Goal: Navigation & Orientation: Find specific page/section

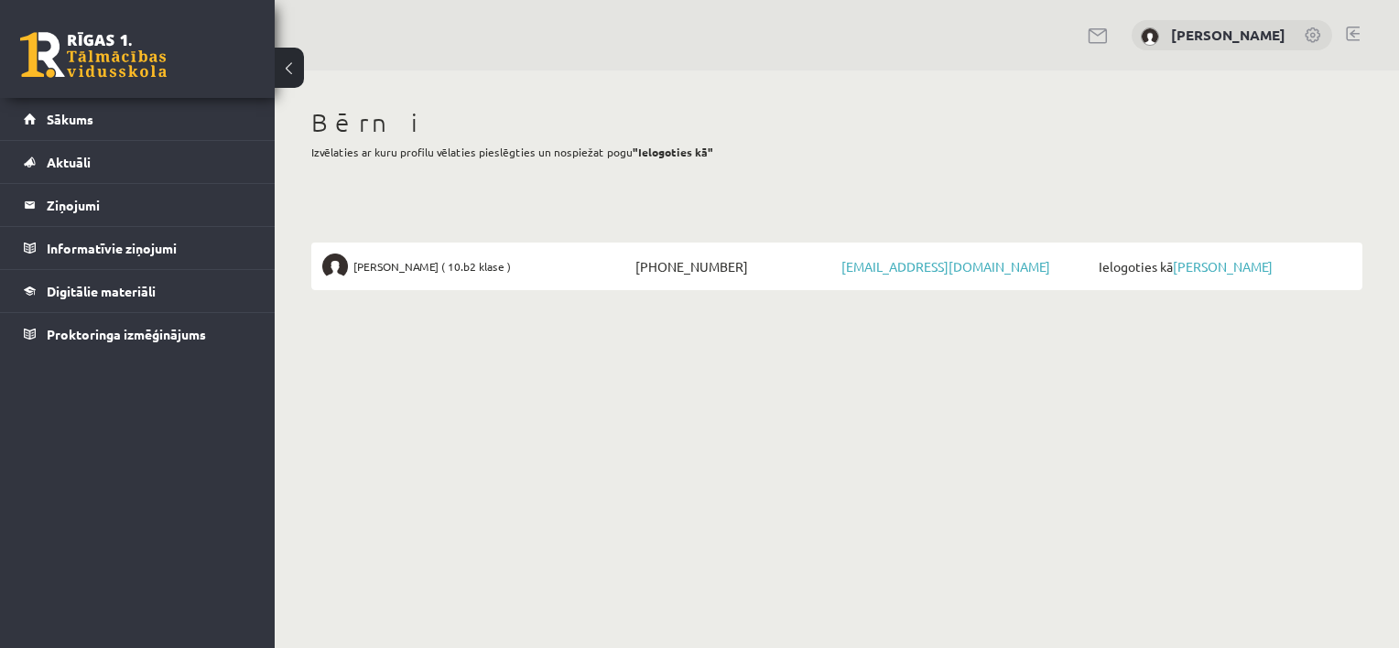
click at [1312, 35] on link at bounding box center [1314, 36] width 18 height 18
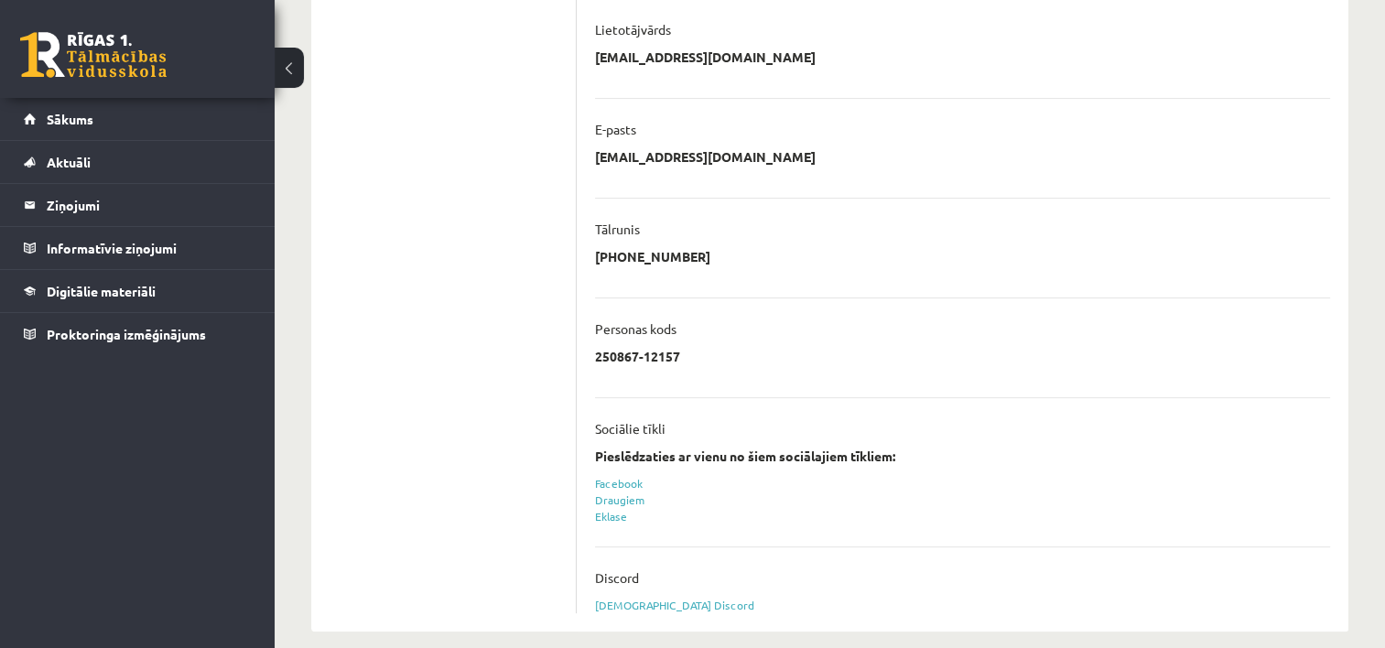
scroll to position [500, 0]
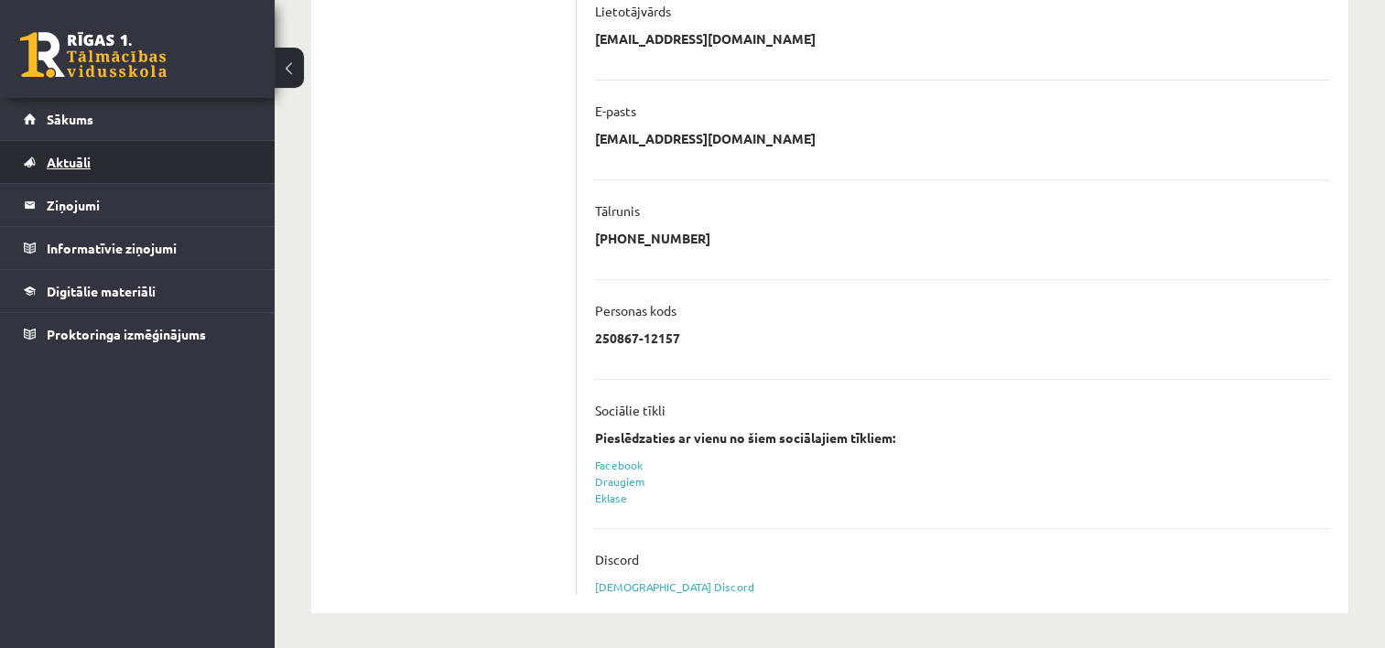
click at [66, 164] on span "Aktuāli" at bounding box center [69, 162] width 44 height 16
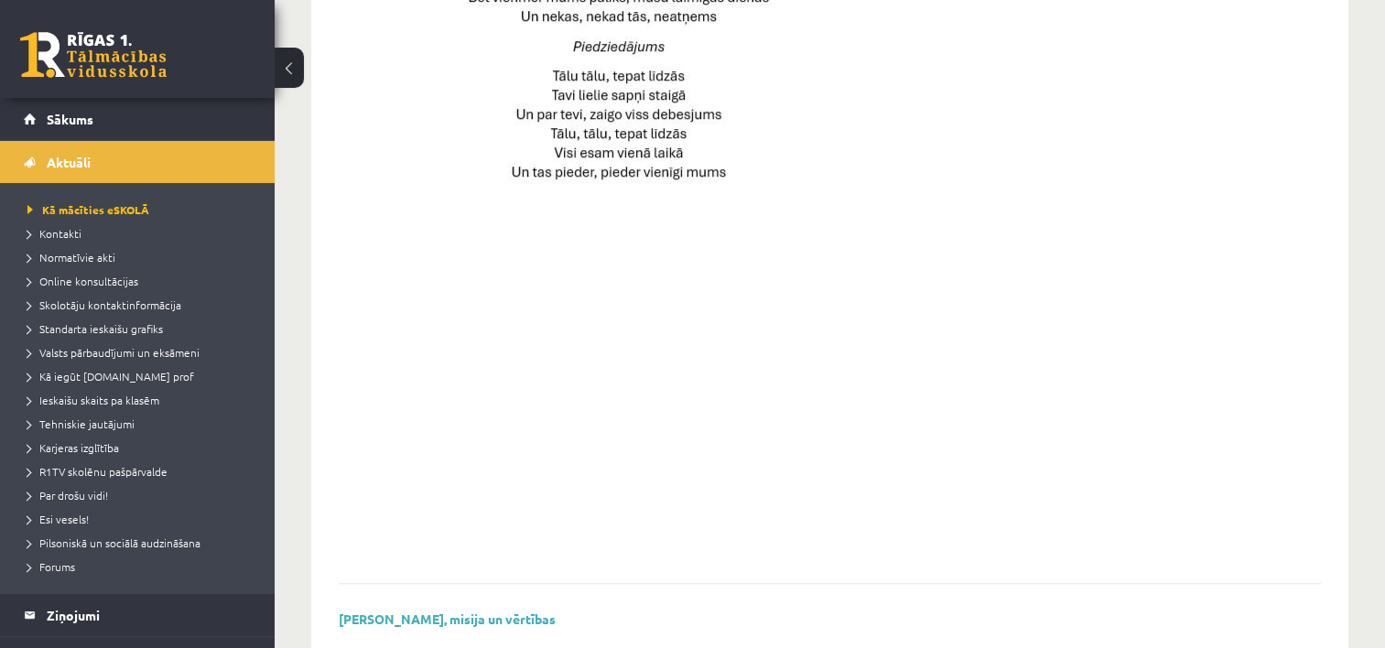
scroll to position [1347, 0]
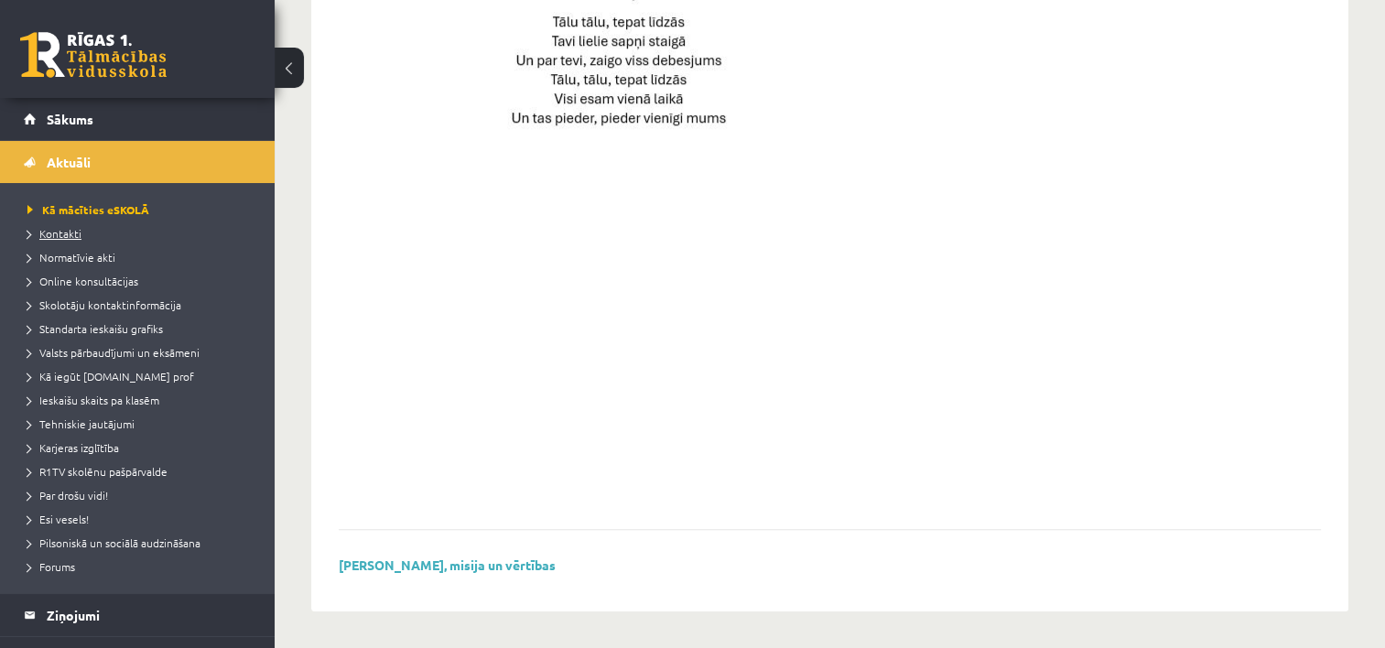
click at [46, 234] on span "Kontakti" at bounding box center [54, 233] width 54 height 15
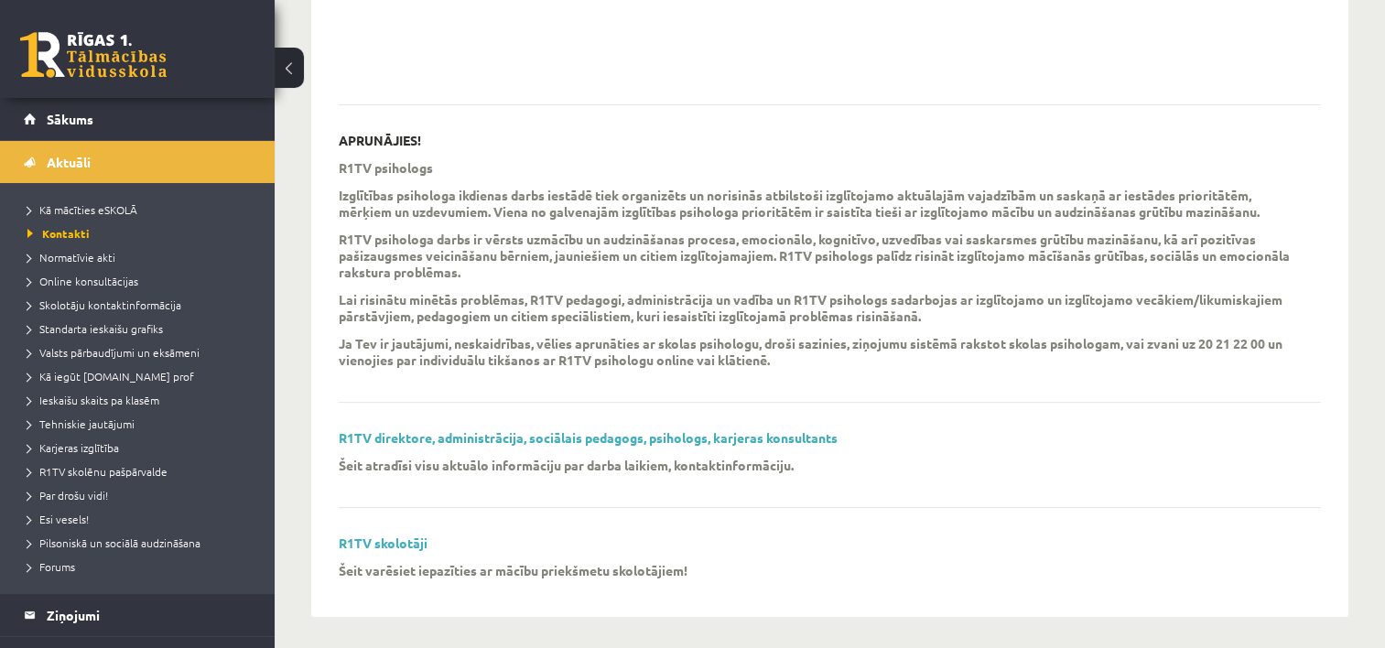
scroll to position [520, 0]
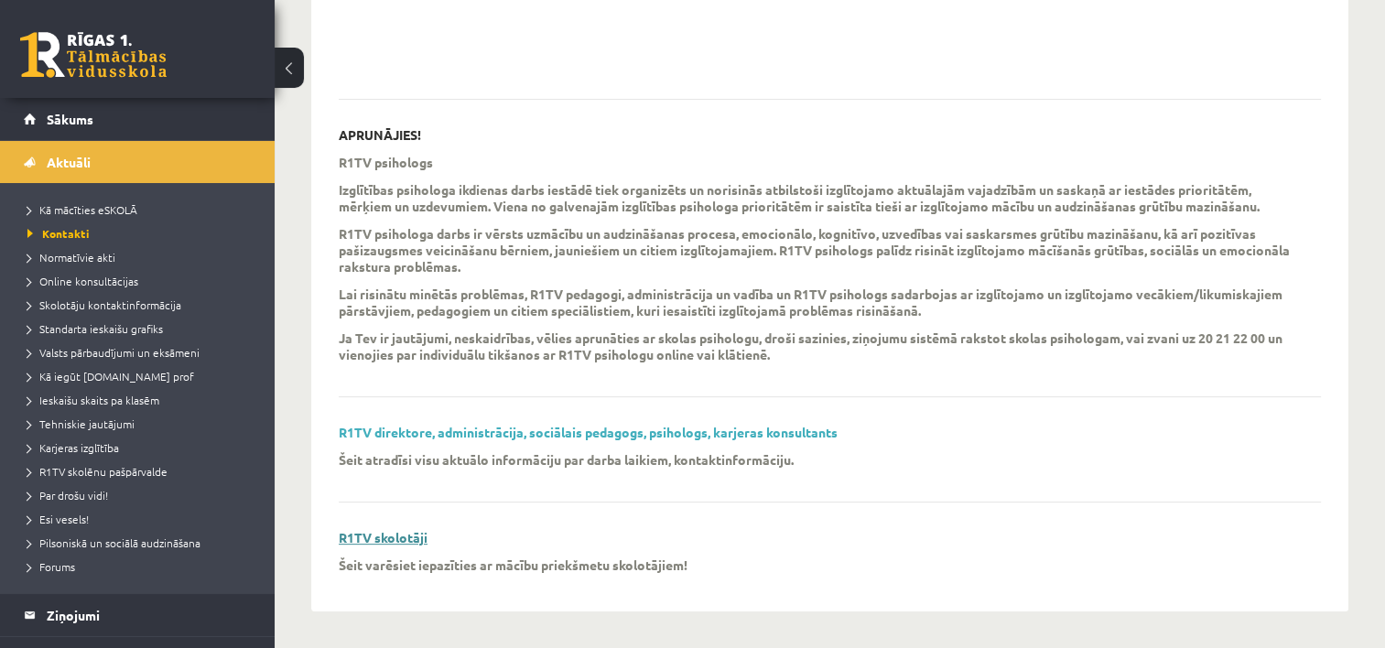
click at [403, 538] on link "R1TV skolotāji" at bounding box center [383, 537] width 89 height 16
click at [503, 429] on link "R1TV direktore, administrācija, sociālais pedagogs, psihologs, karjeras konsult…" at bounding box center [588, 432] width 499 height 16
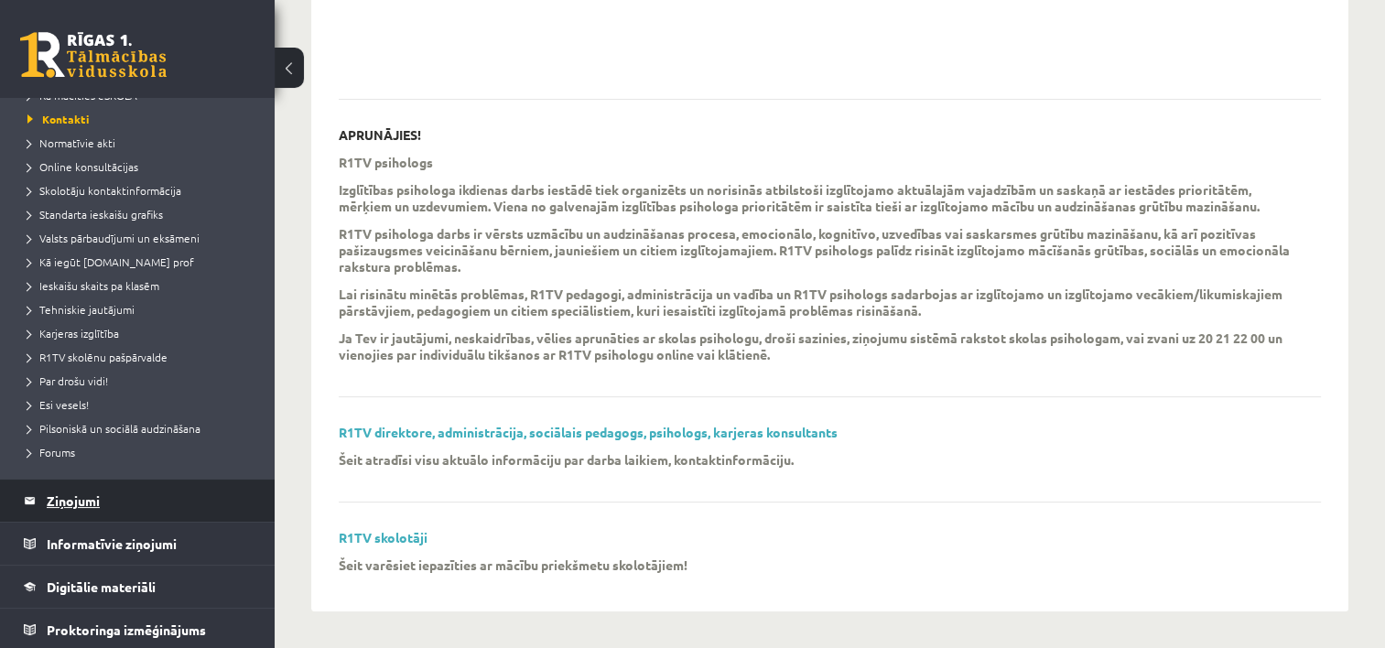
scroll to position [116, 0]
click at [73, 496] on legend "Ziņojumi 0" at bounding box center [149, 499] width 205 height 42
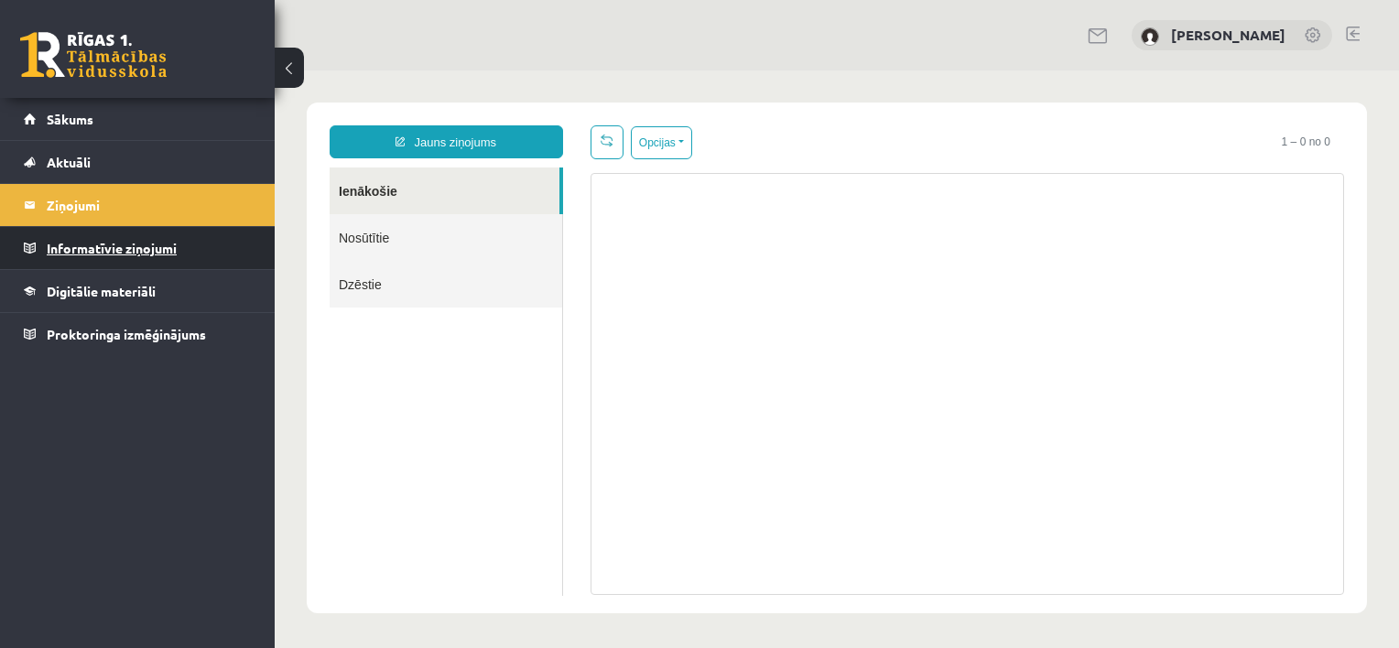
click at [81, 249] on legend "Informatīvie ziņojumi 0" at bounding box center [149, 248] width 205 height 42
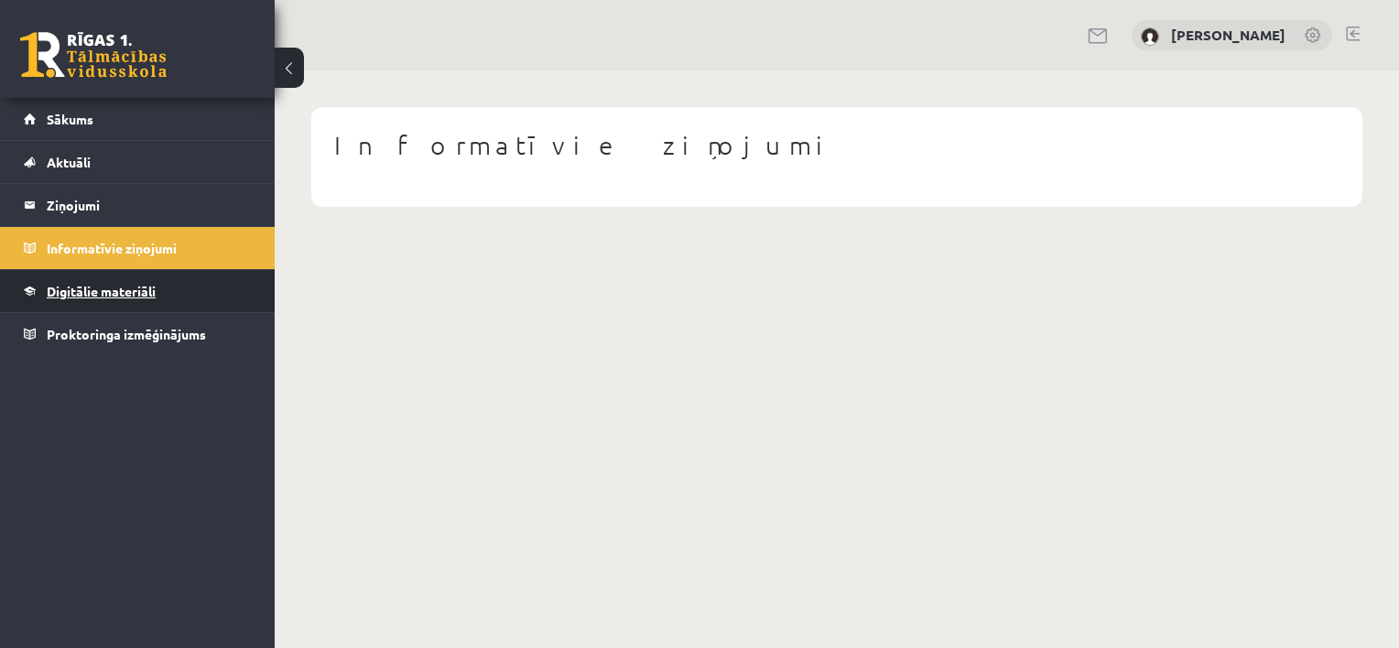
click at [103, 292] on span "Digitālie materiāli" at bounding box center [101, 291] width 109 height 16
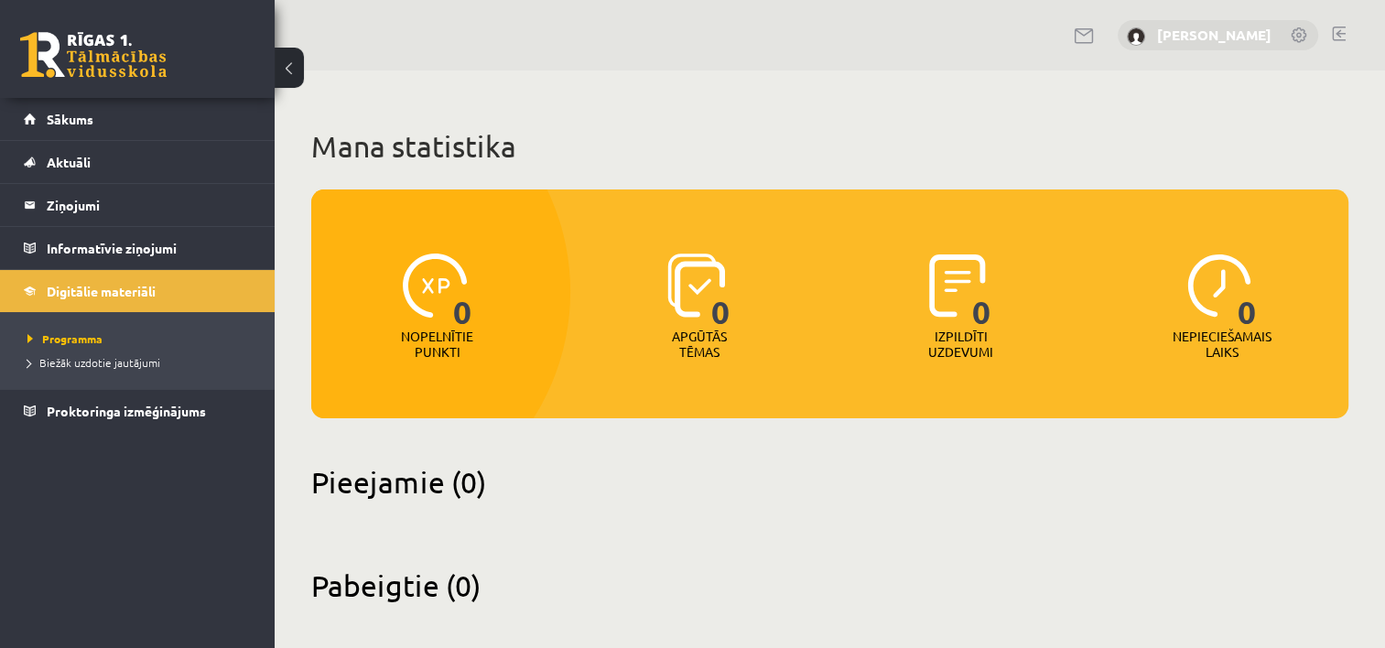
click at [1160, 33] on link "Pēteris Romanovskis" at bounding box center [1214, 35] width 114 height 18
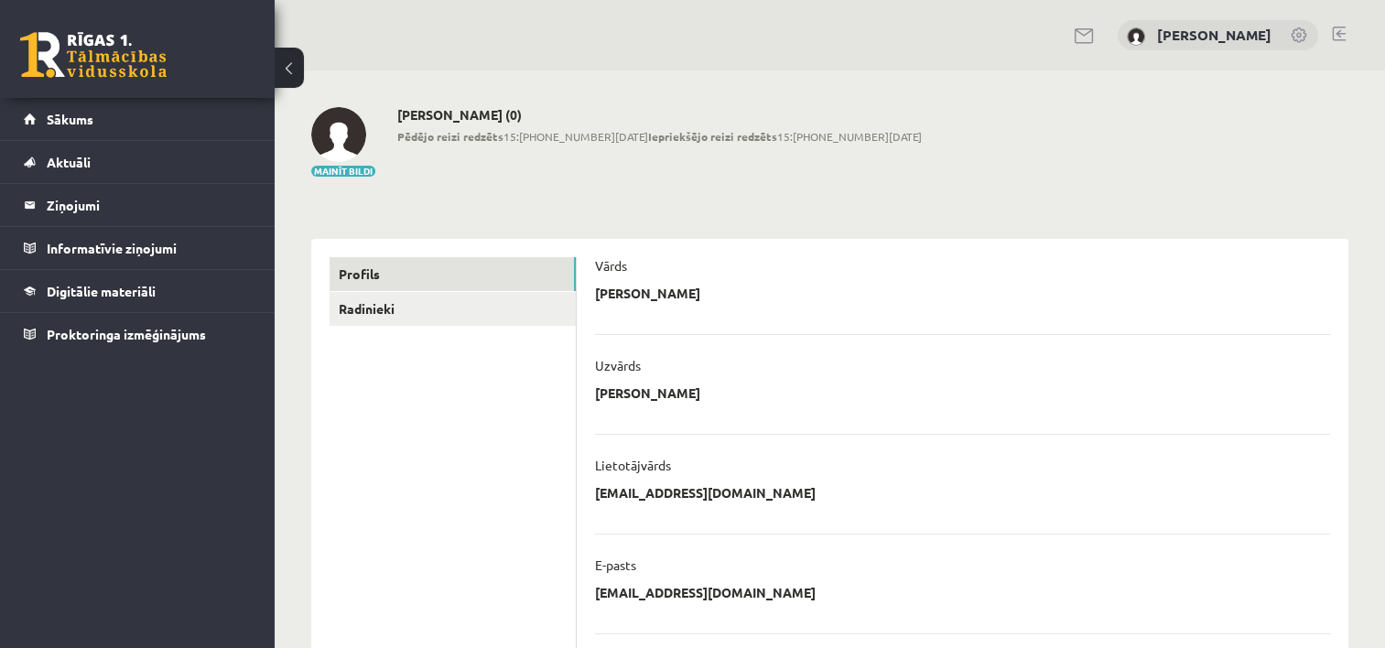
click at [290, 56] on button at bounding box center [289, 68] width 29 height 40
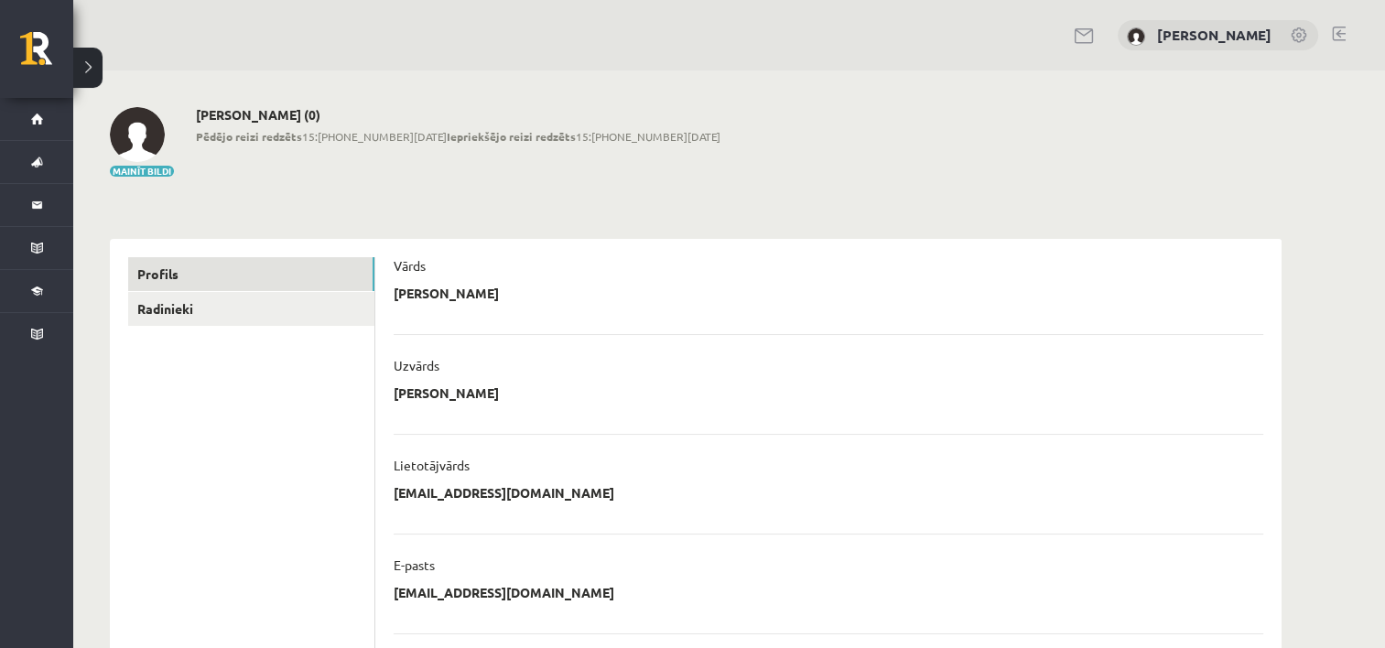
click at [1074, 33] on link at bounding box center [1085, 36] width 22 height 16
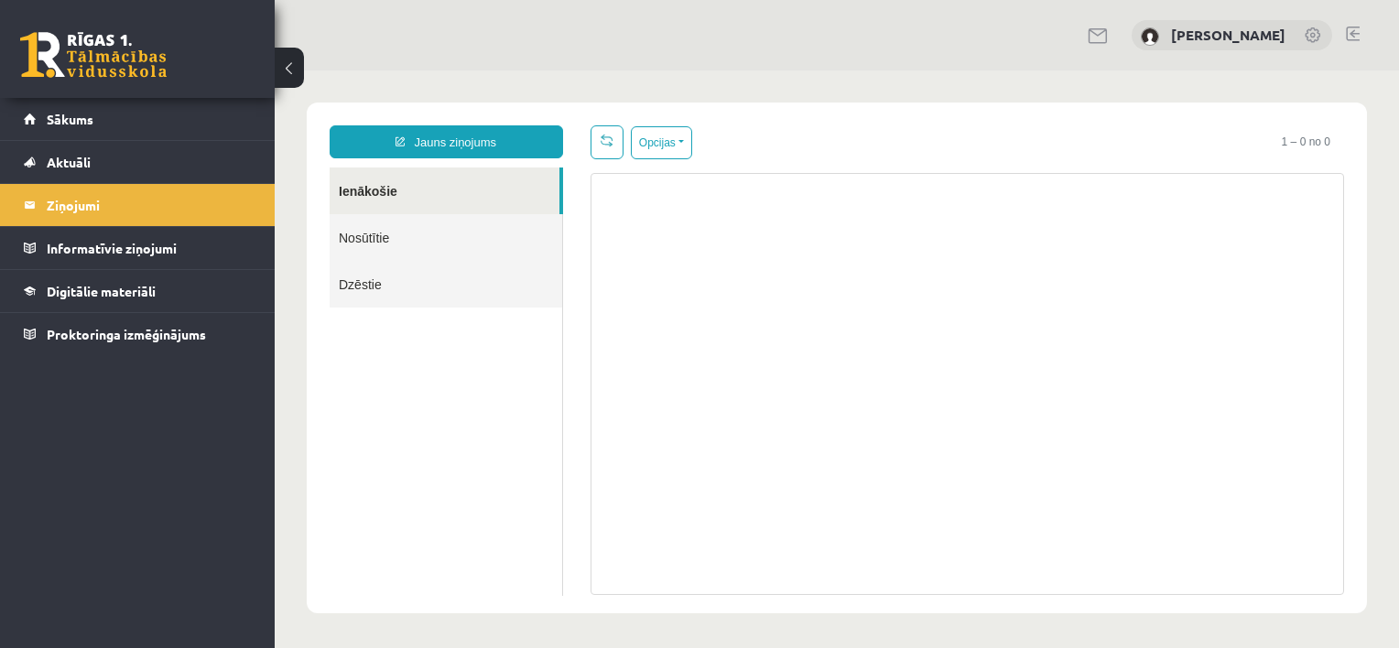
click at [1358, 38] on link at bounding box center [1353, 34] width 14 height 15
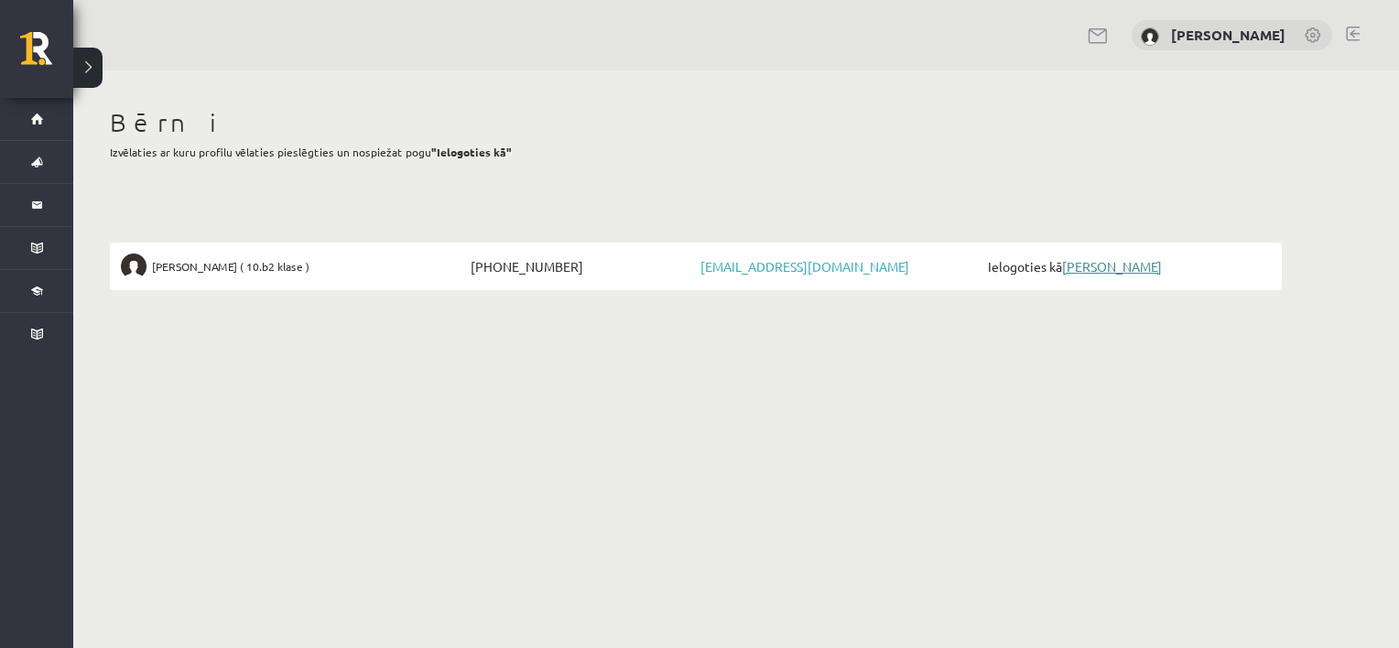
click at [1121, 268] on link "[PERSON_NAME]" at bounding box center [1112, 266] width 100 height 16
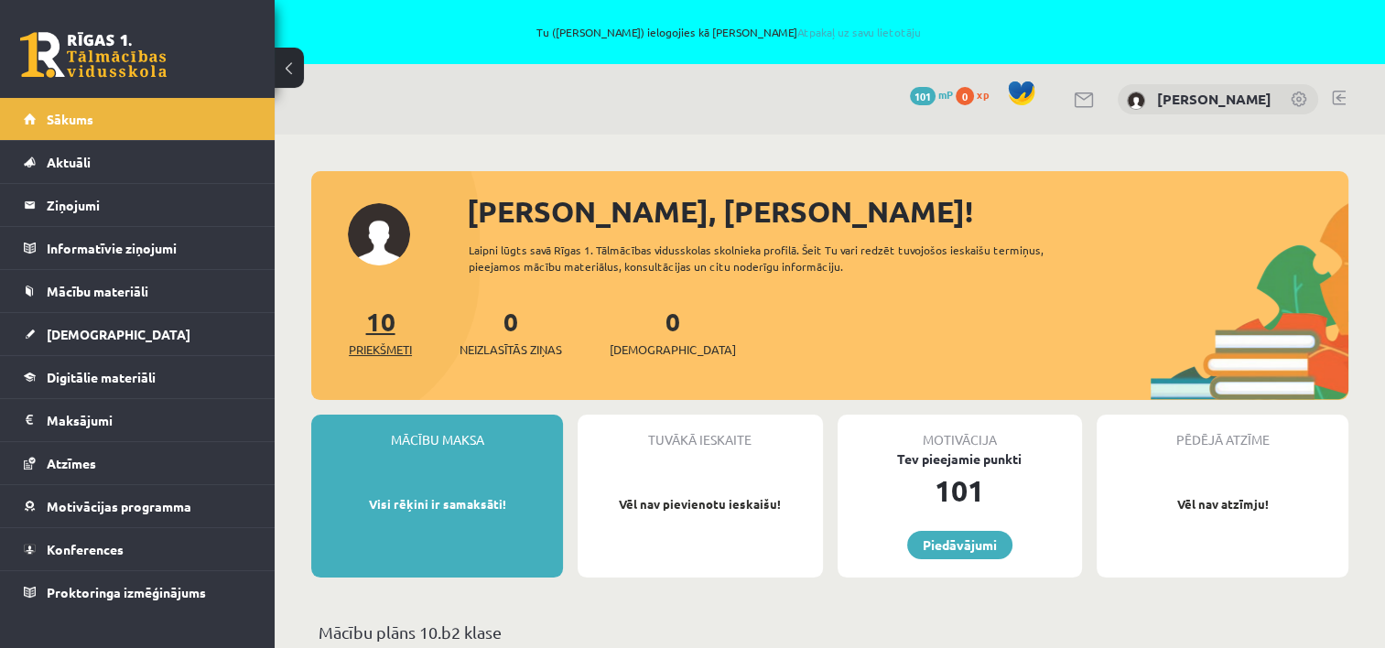
click at [370, 322] on link "10 Priekšmeti" at bounding box center [380, 332] width 63 height 54
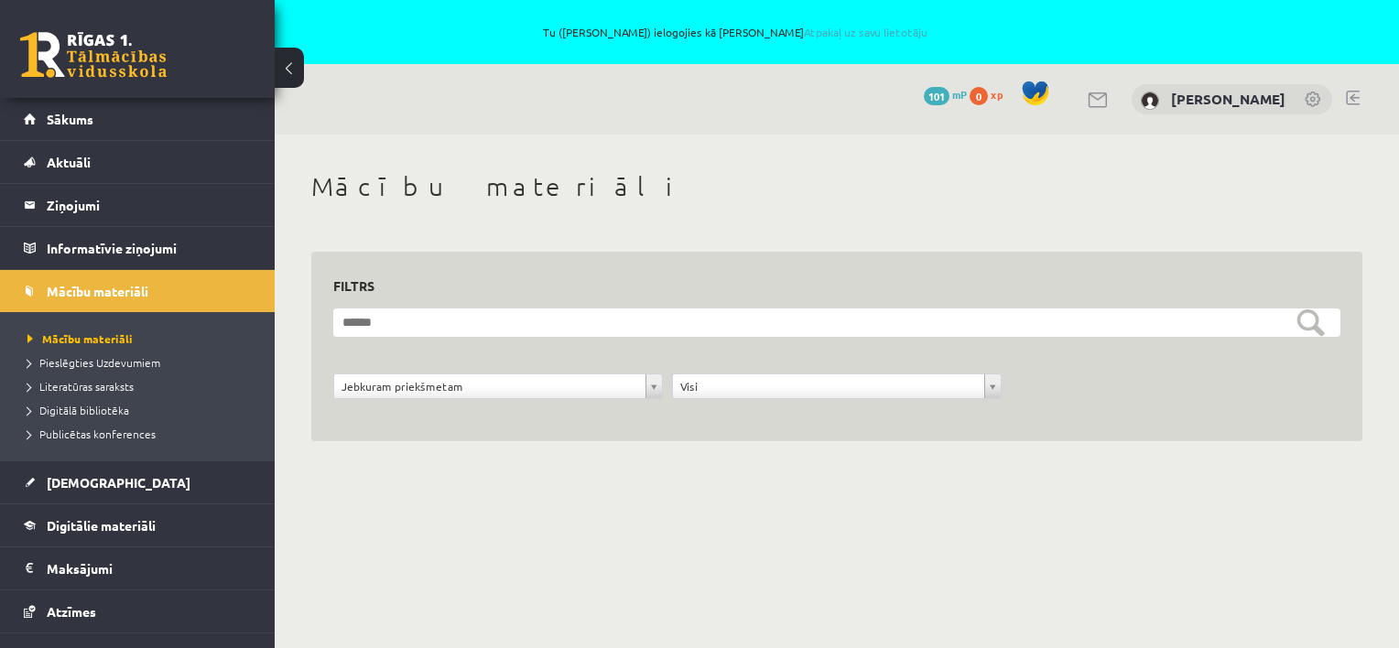
click at [1353, 92] on link at bounding box center [1353, 98] width 14 height 15
